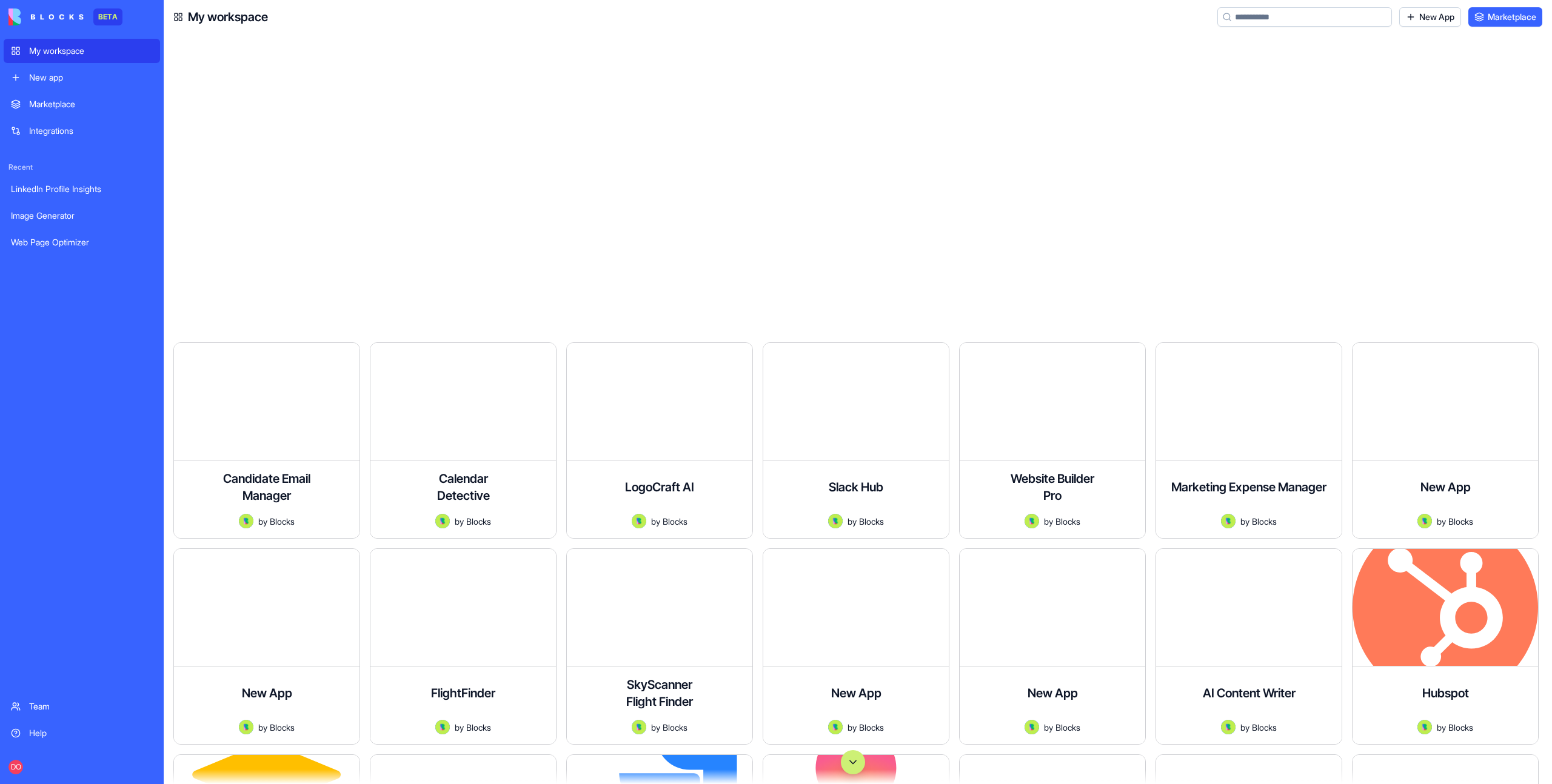
scroll to position [18574, 0]
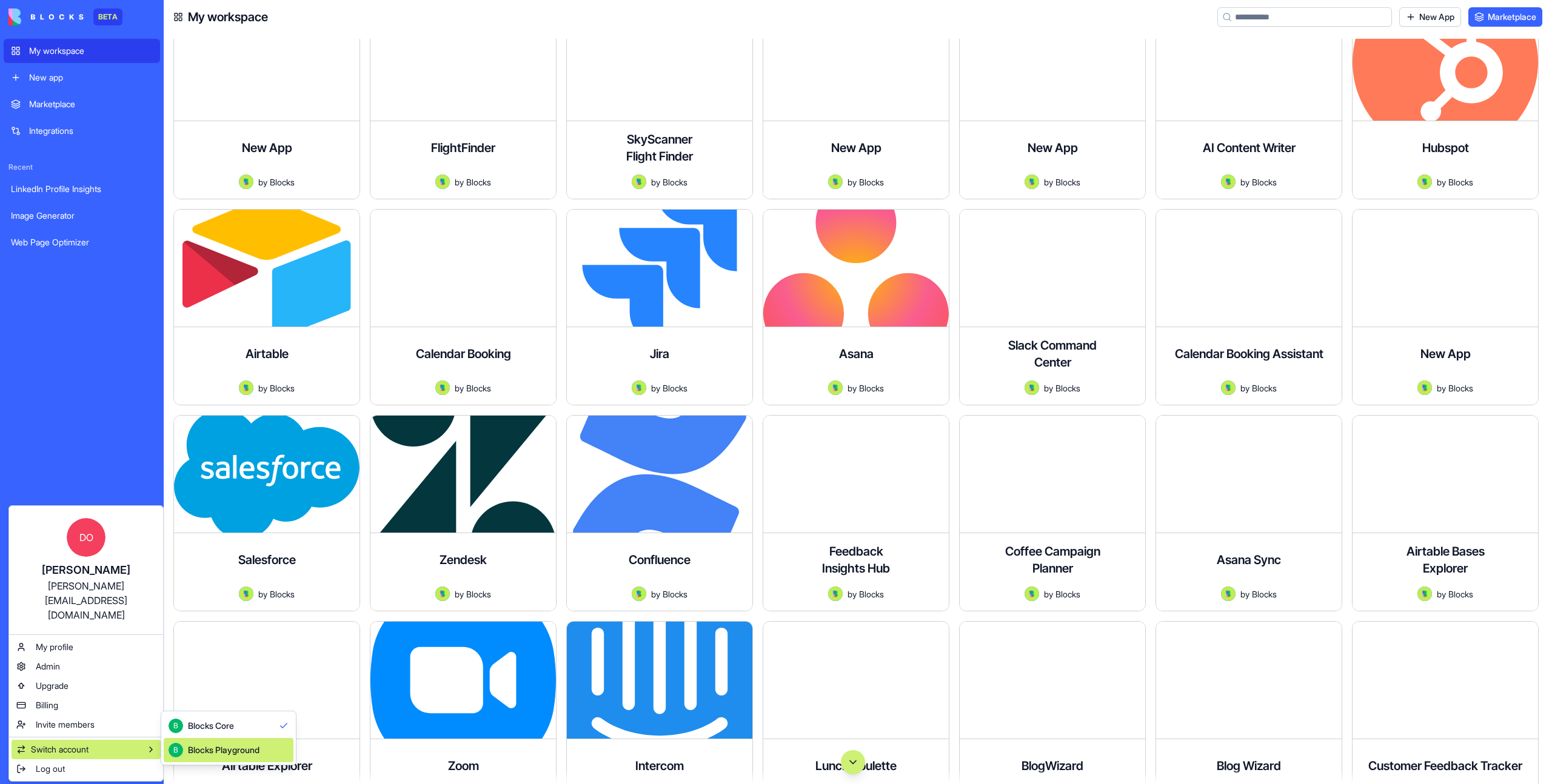
click at [229, 745] on div "Blocks Playground" at bounding box center [223, 749] width 71 height 12
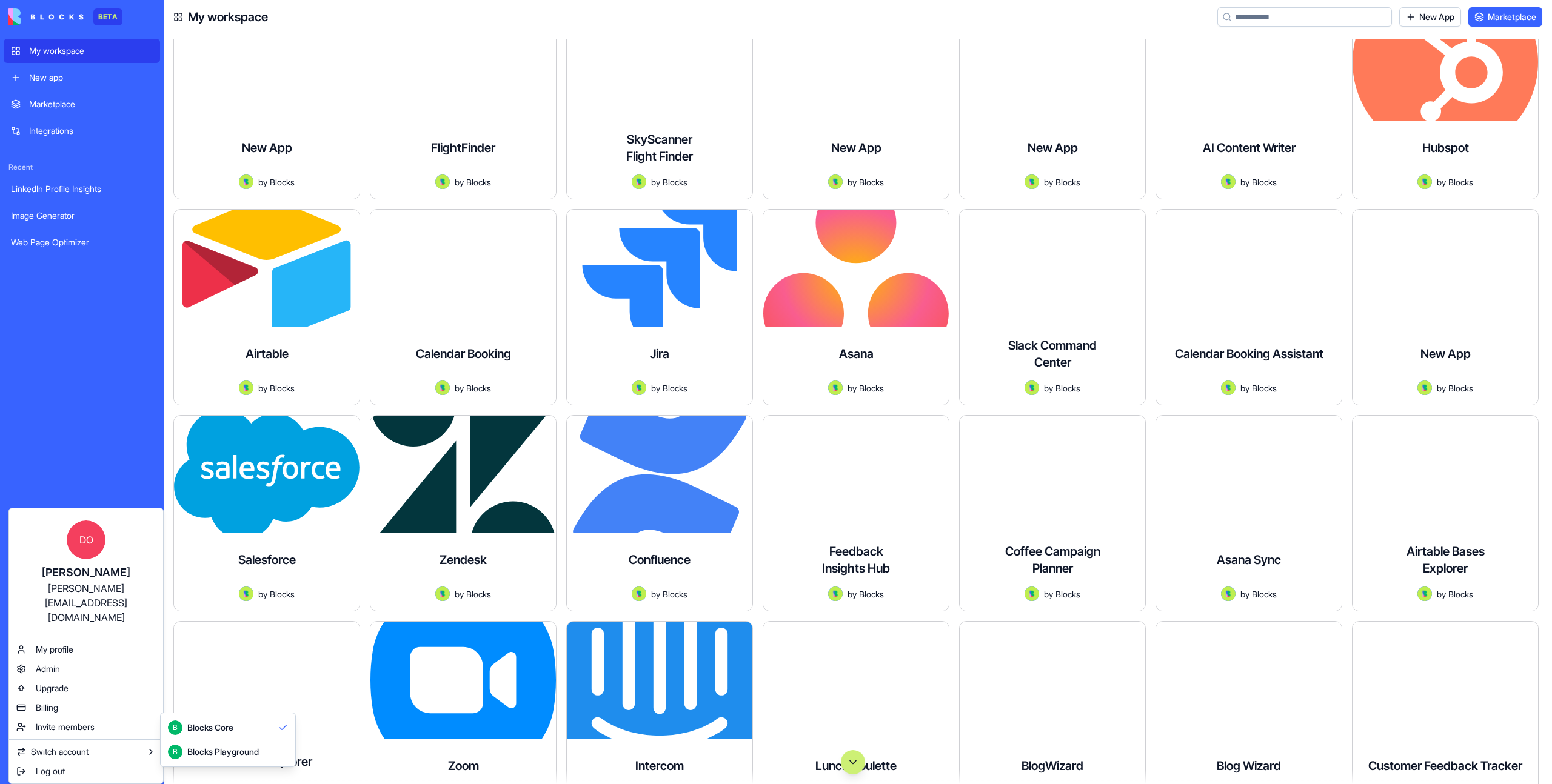
scroll to position [13, 0]
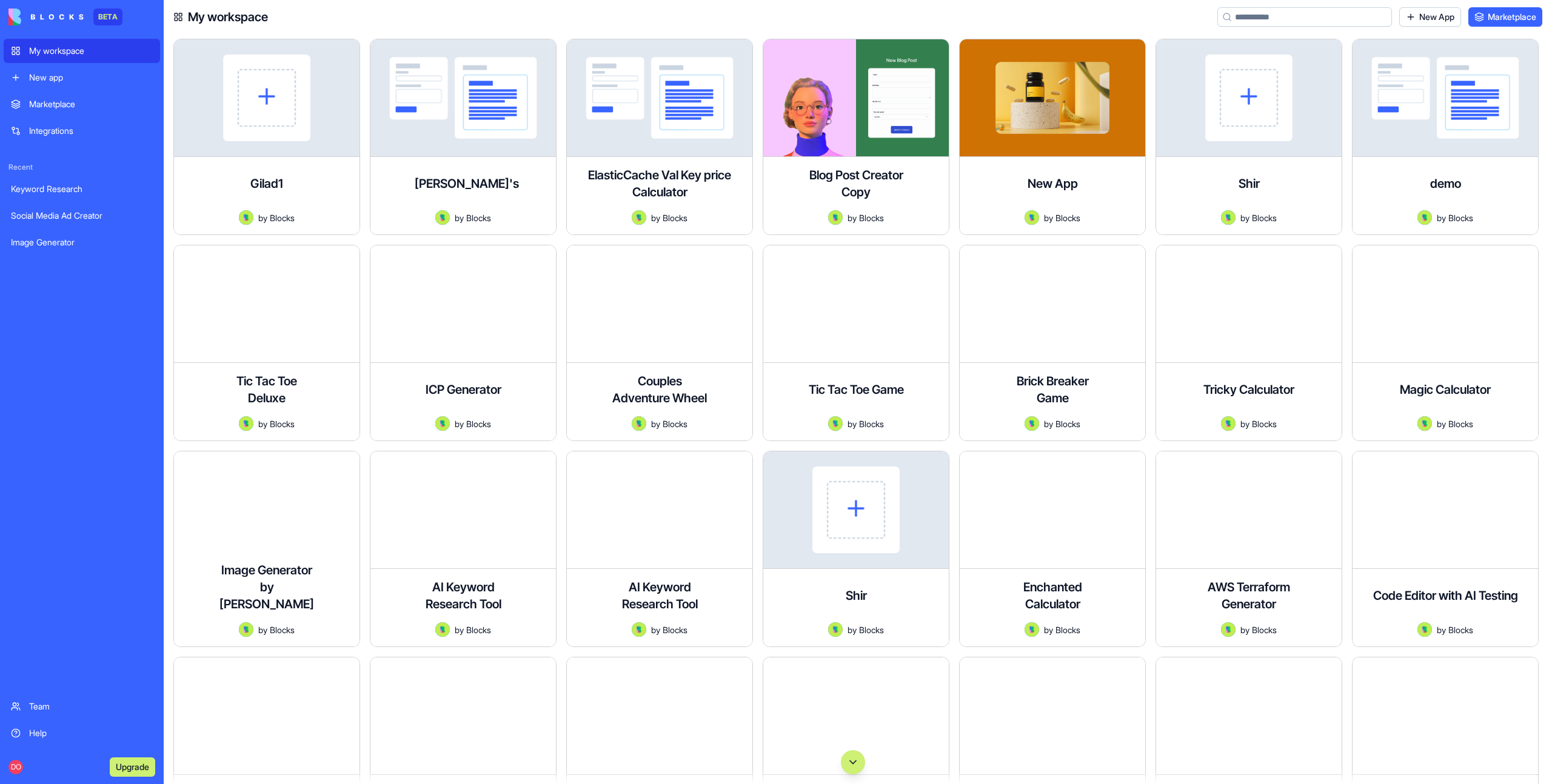
click at [58, 97] on link "Marketplace" at bounding box center [82, 104] width 156 height 24
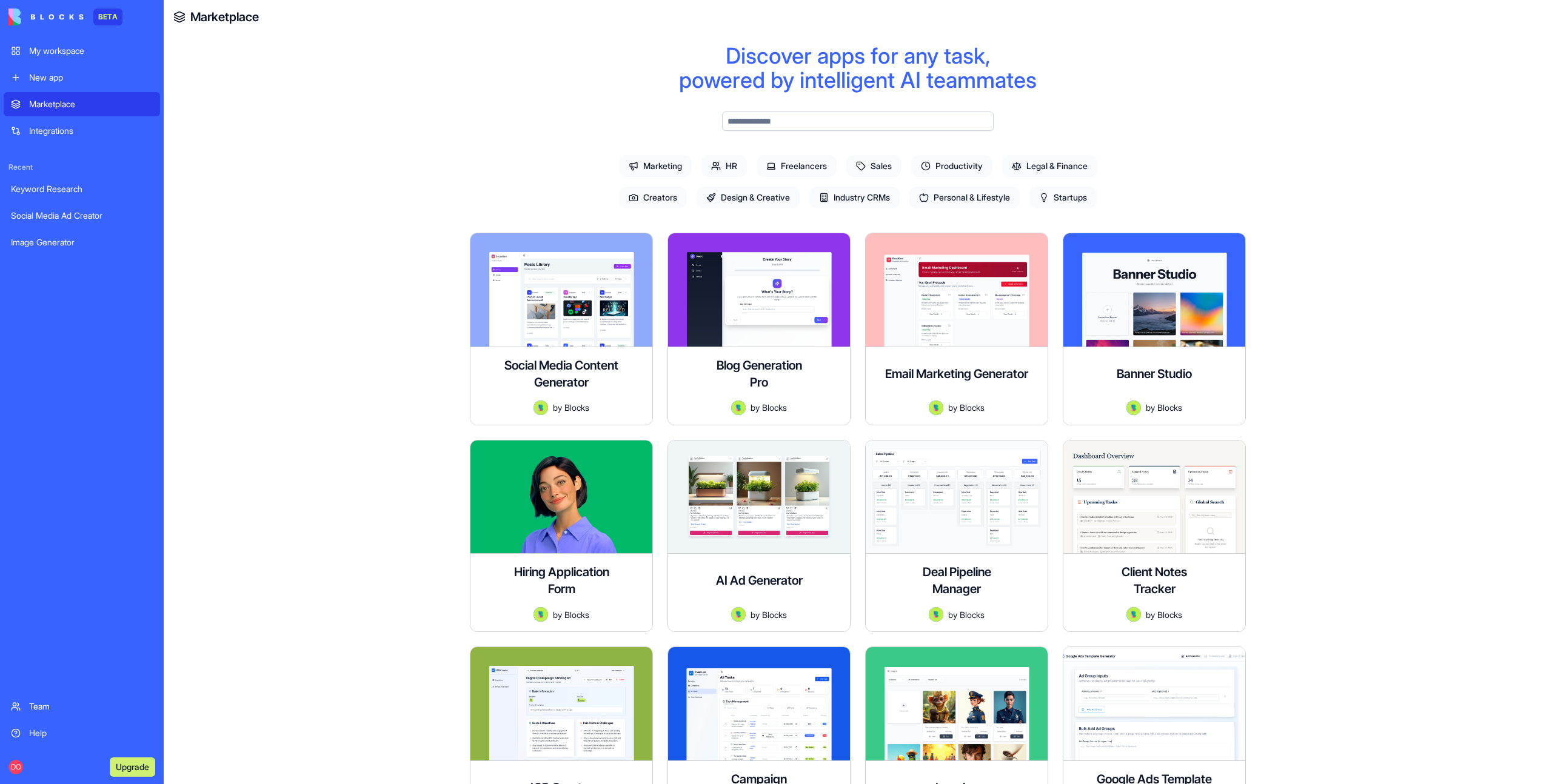
click at [61, 78] on div "New app" at bounding box center [90, 77] width 123 height 12
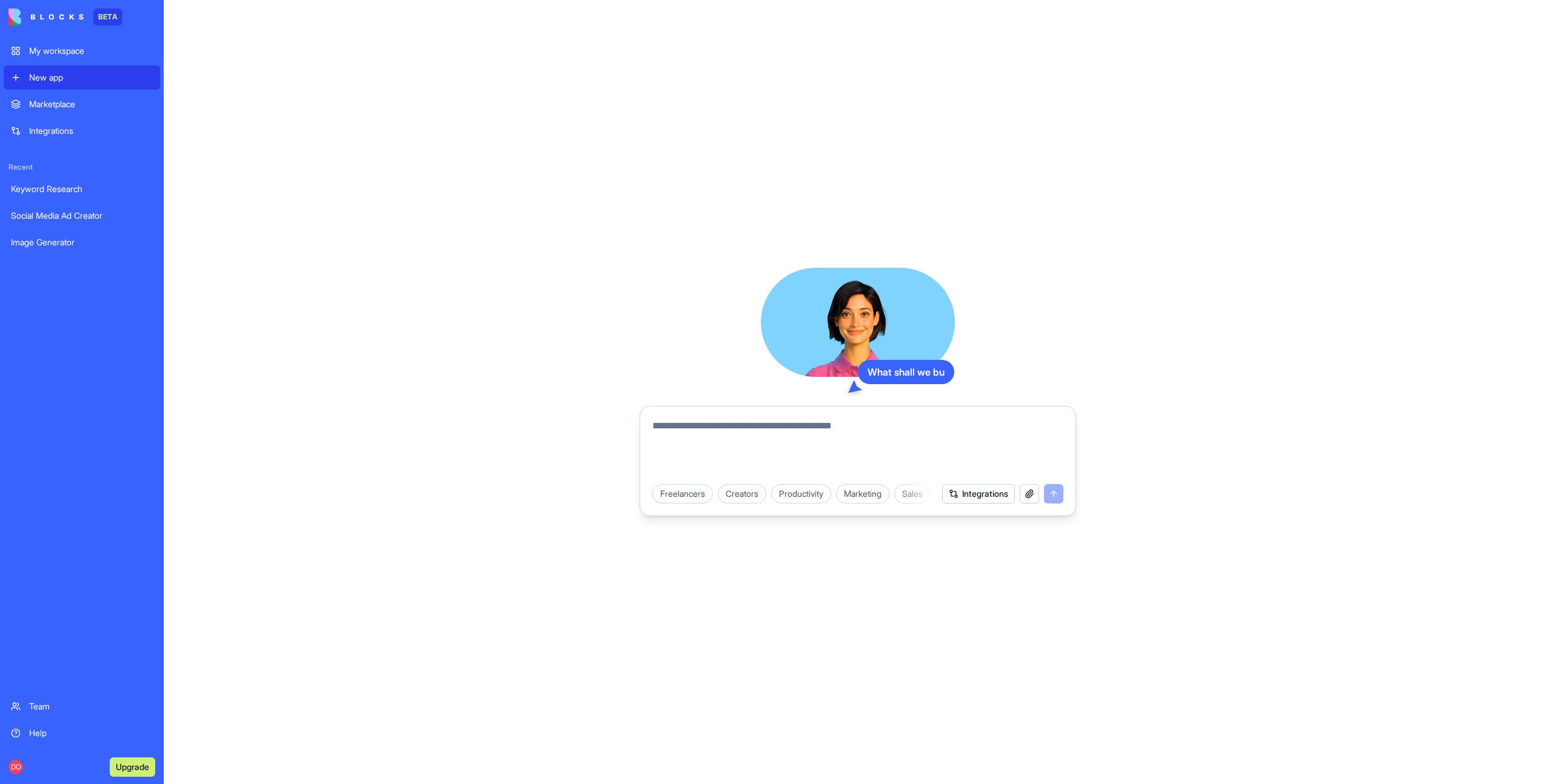
click at [68, 127] on div "Integrations" at bounding box center [90, 130] width 123 height 12
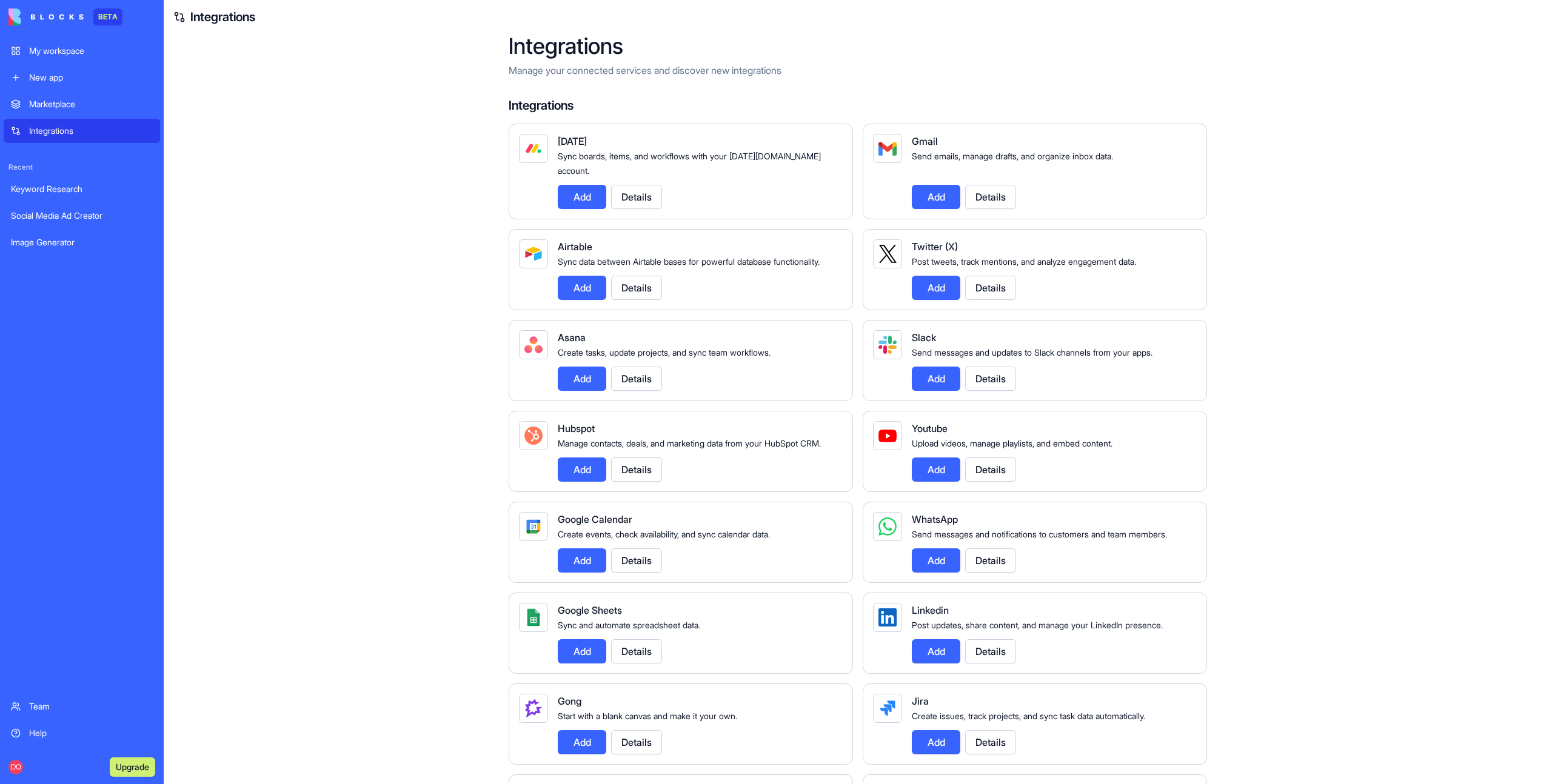
click at [86, 50] on div "My workspace" at bounding box center [90, 51] width 123 height 12
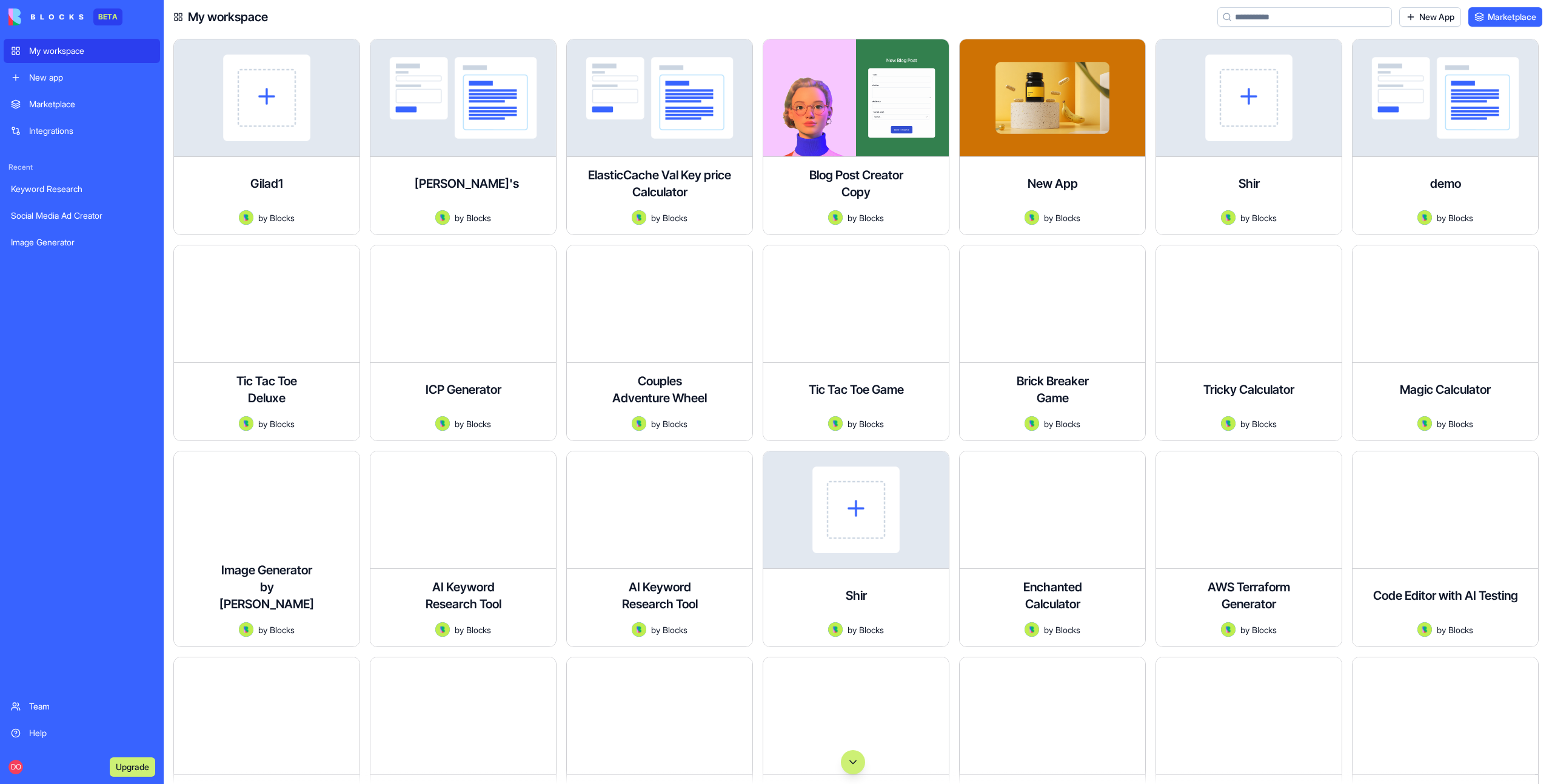
click at [130, 430] on div "Marketplace Integrations Recent Keyword Research Social Media Ad Creator Image …" at bounding box center [82, 392] width 156 height 599
